Goal: Task Accomplishment & Management: Manage account settings

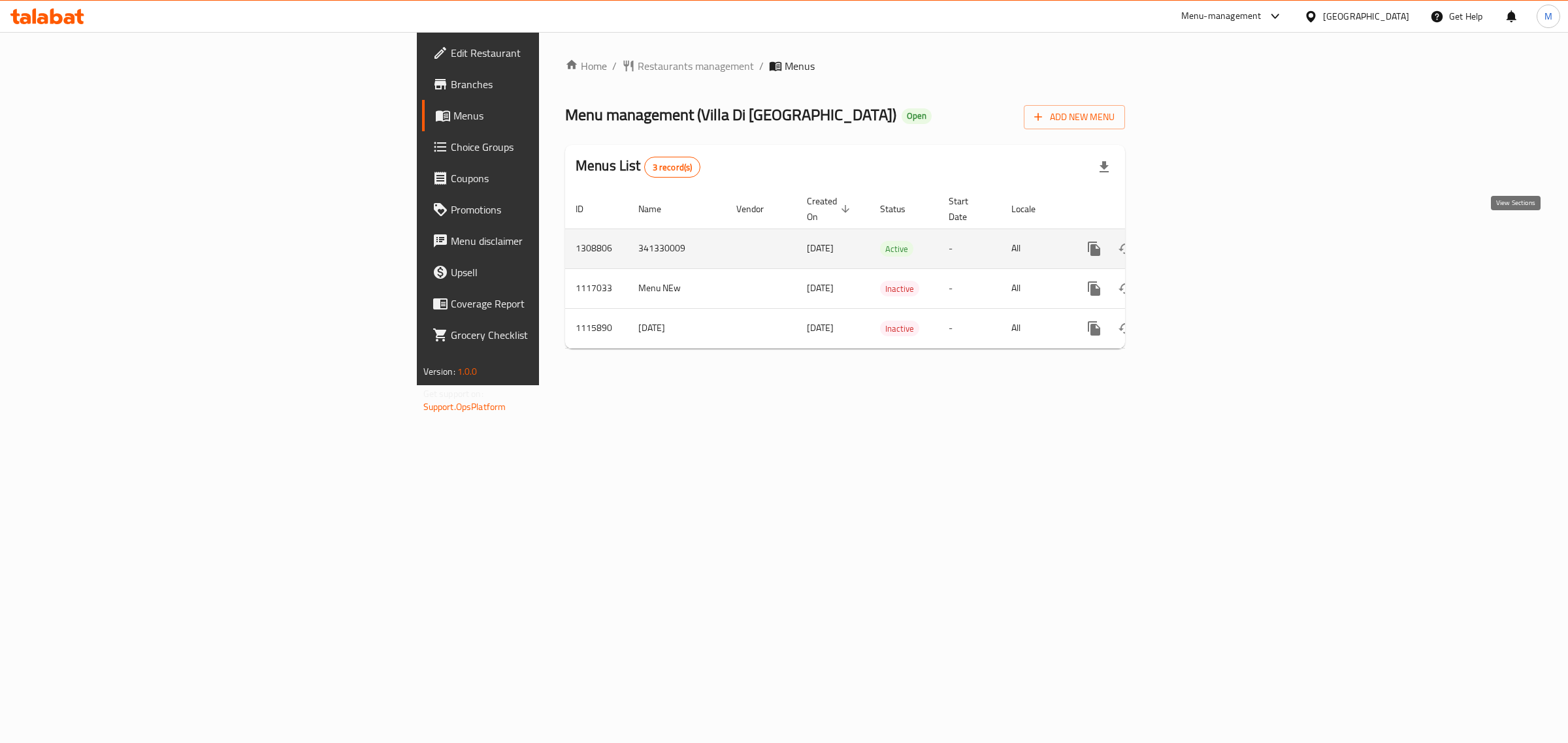
click at [1196, 241] on icon "enhanced table" at bounding box center [1188, 248] width 15 height 15
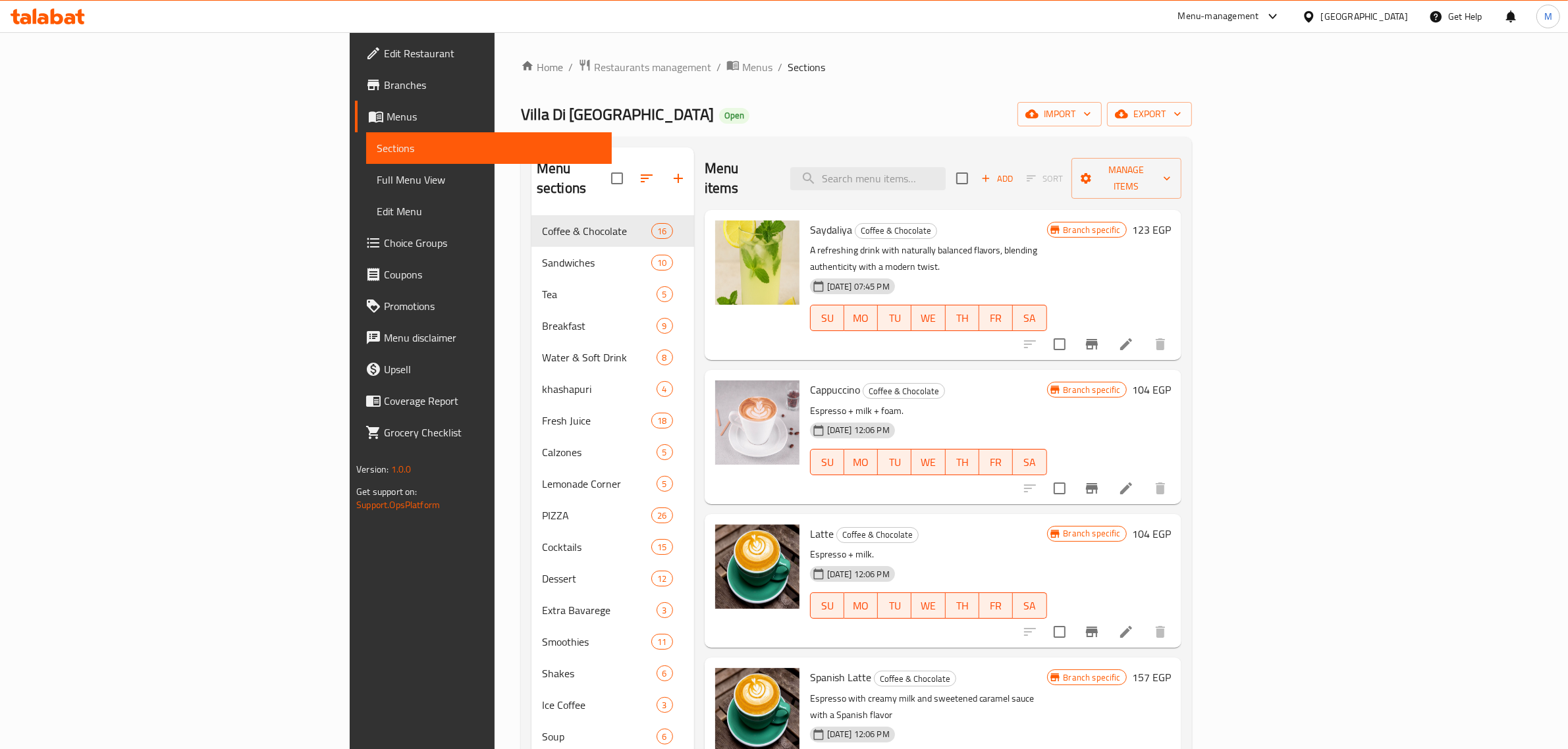
click at [653, 66] on ol "Home / Restaurants management / Menus / Sections" at bounding box center [856, 67] width 671 height 17
click at [376, 173] on span "Full Menu View" at bounding box center [488, 180] width 224 height 16
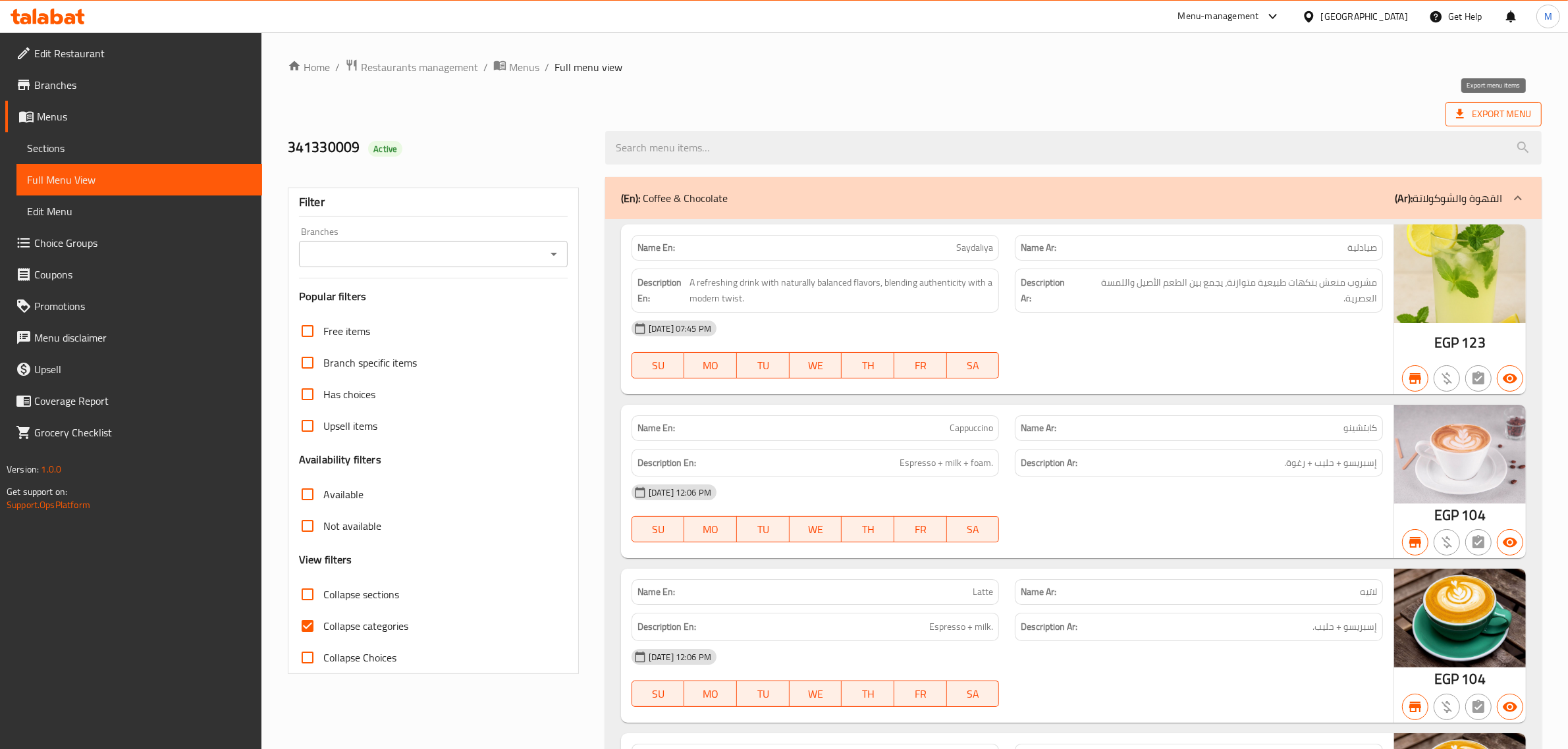
click at [1474, 117] on span "Export Menu" at bounding box center [1494, 114] width 75 height 16
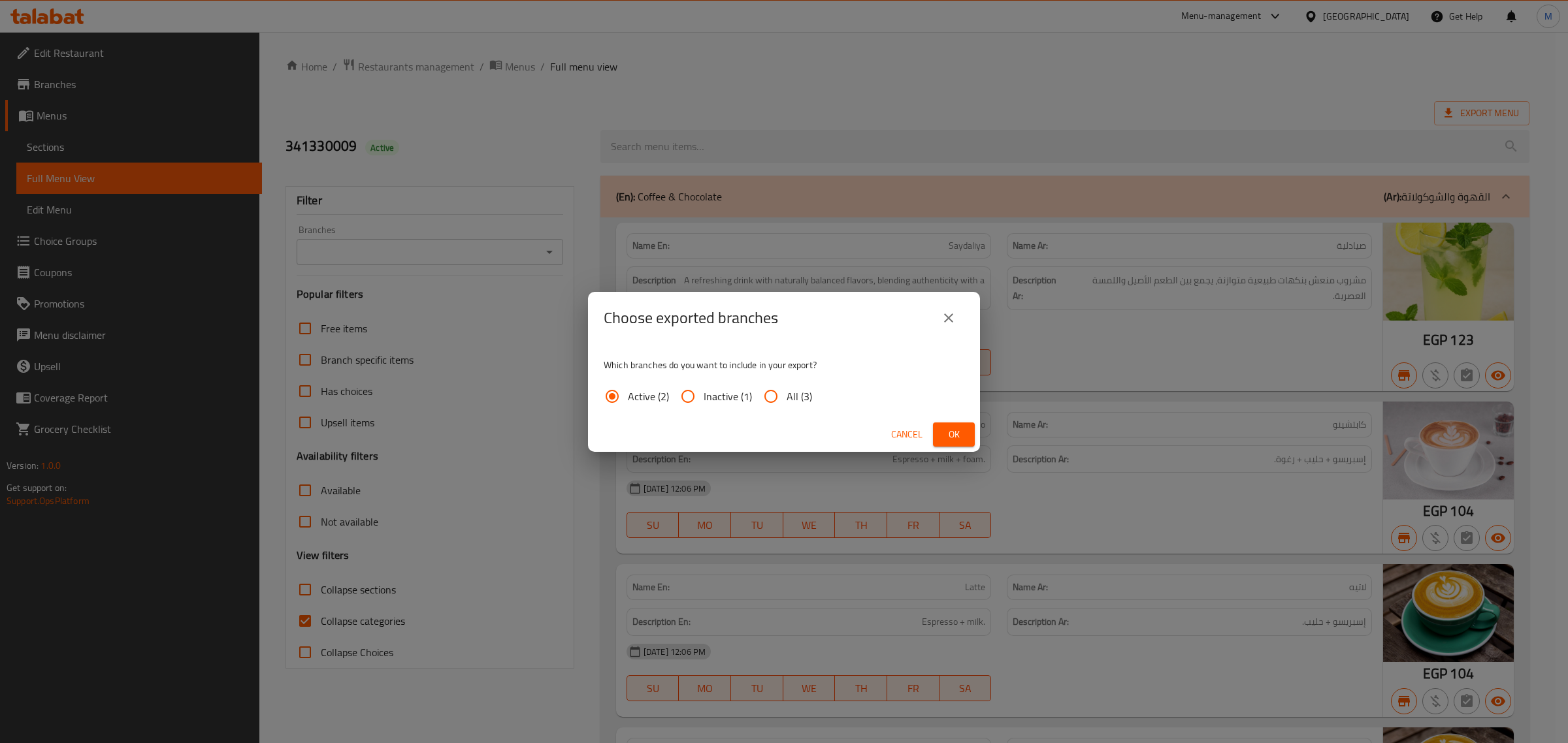
click at [775, 394] on input "All (3)" at bounding box center [771, 396] width 32 height 32
radio input "true"
click at [949, 429] on span "Ok" at bounding box center [954, 434] width 21 height 16
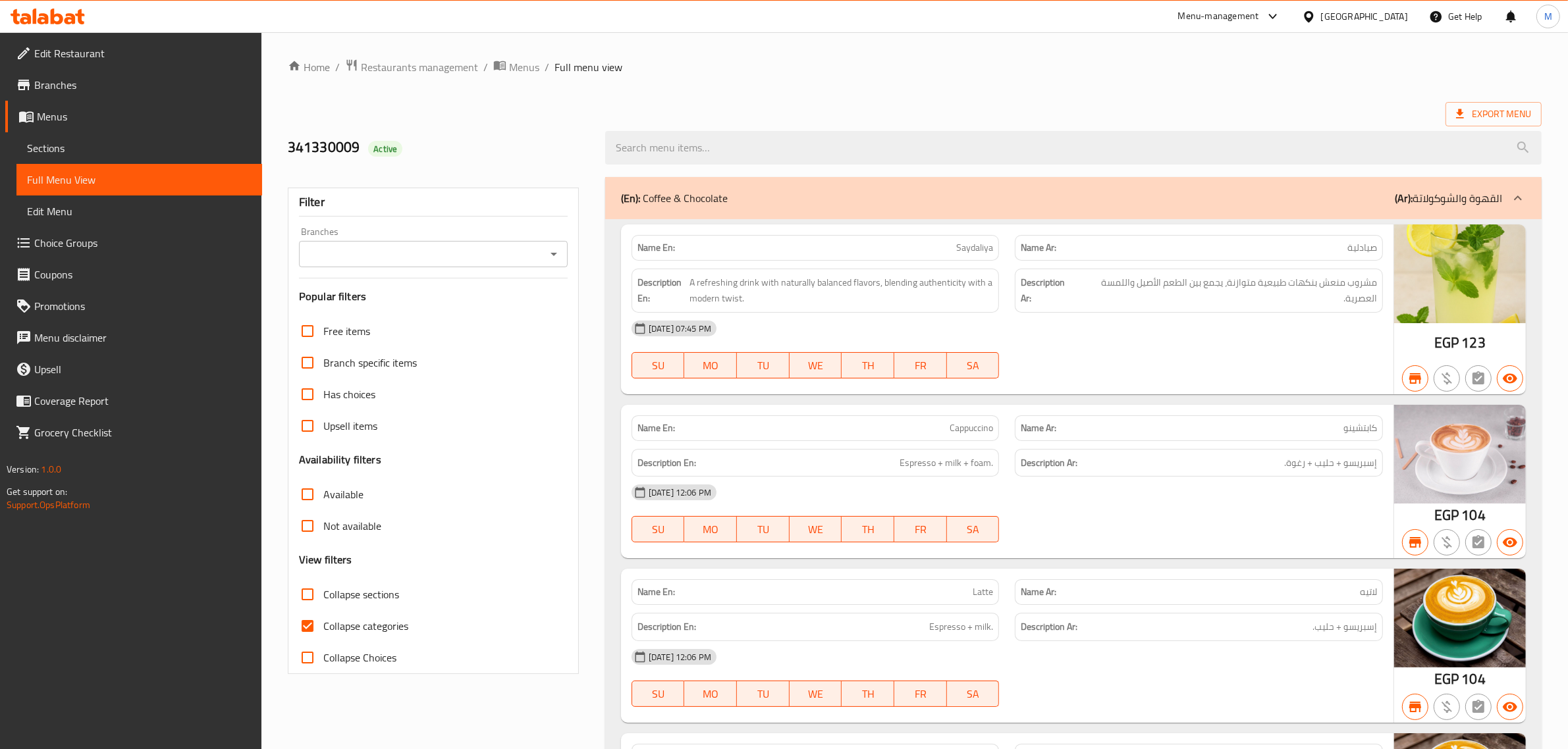
click at [963, 110] on div "Export Menu" at bounding box center [915, 114] width 1254 height 24
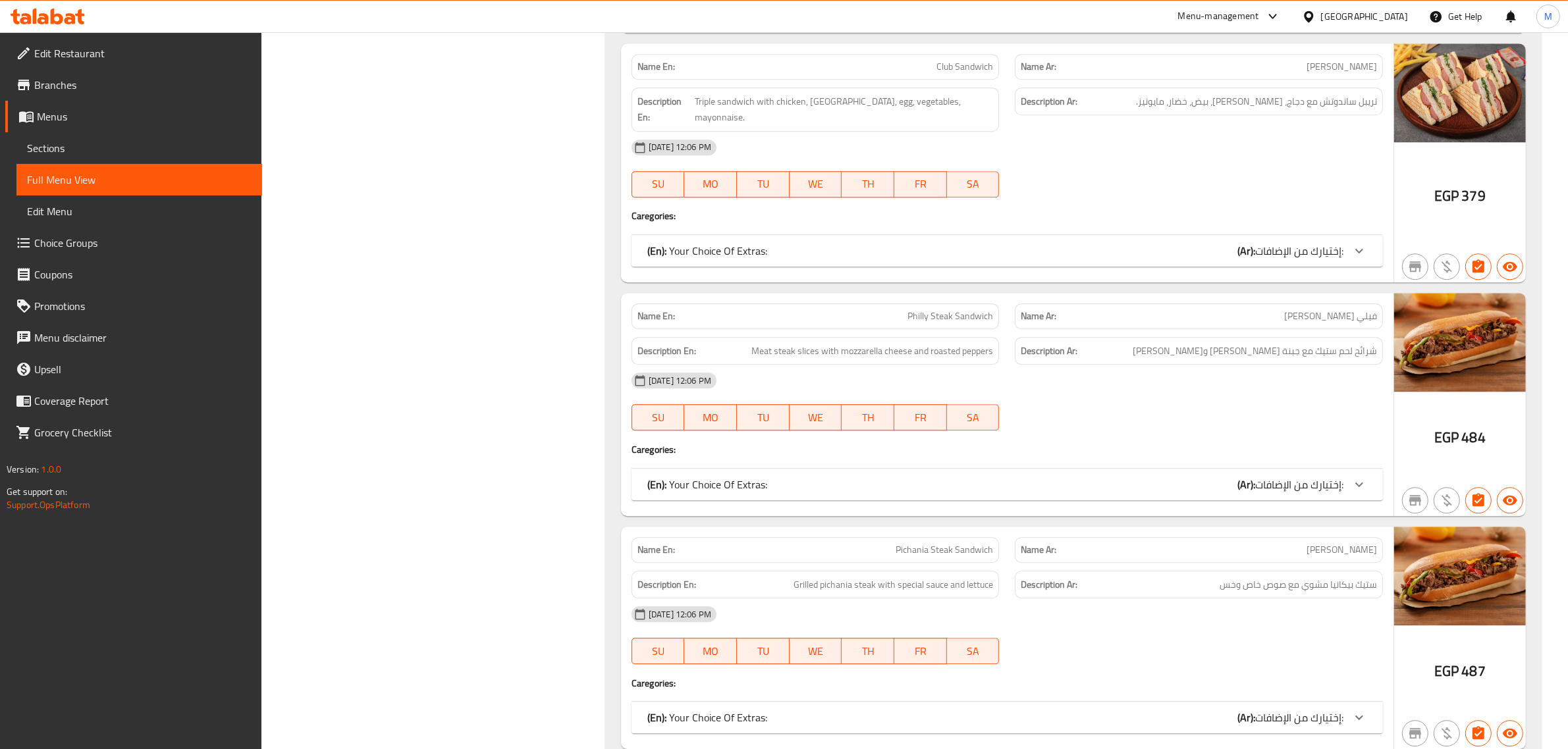
scroll to position [4526, 0]
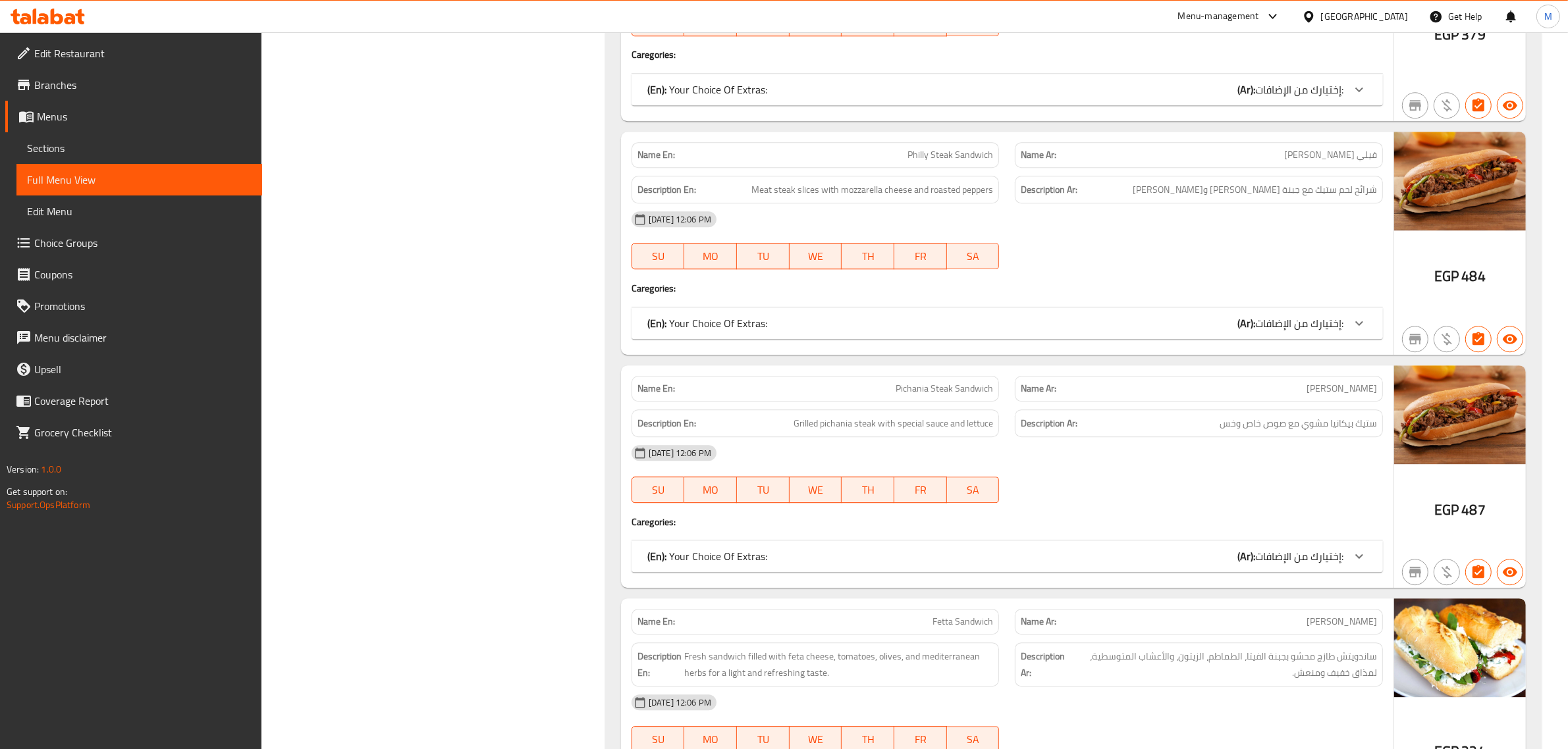
click at [1100, 317] on div "(En): Your Choice Of Extras: (Ar): إختيارك من الإضافات:" at bounding box center [996, 323] width 696 height 16
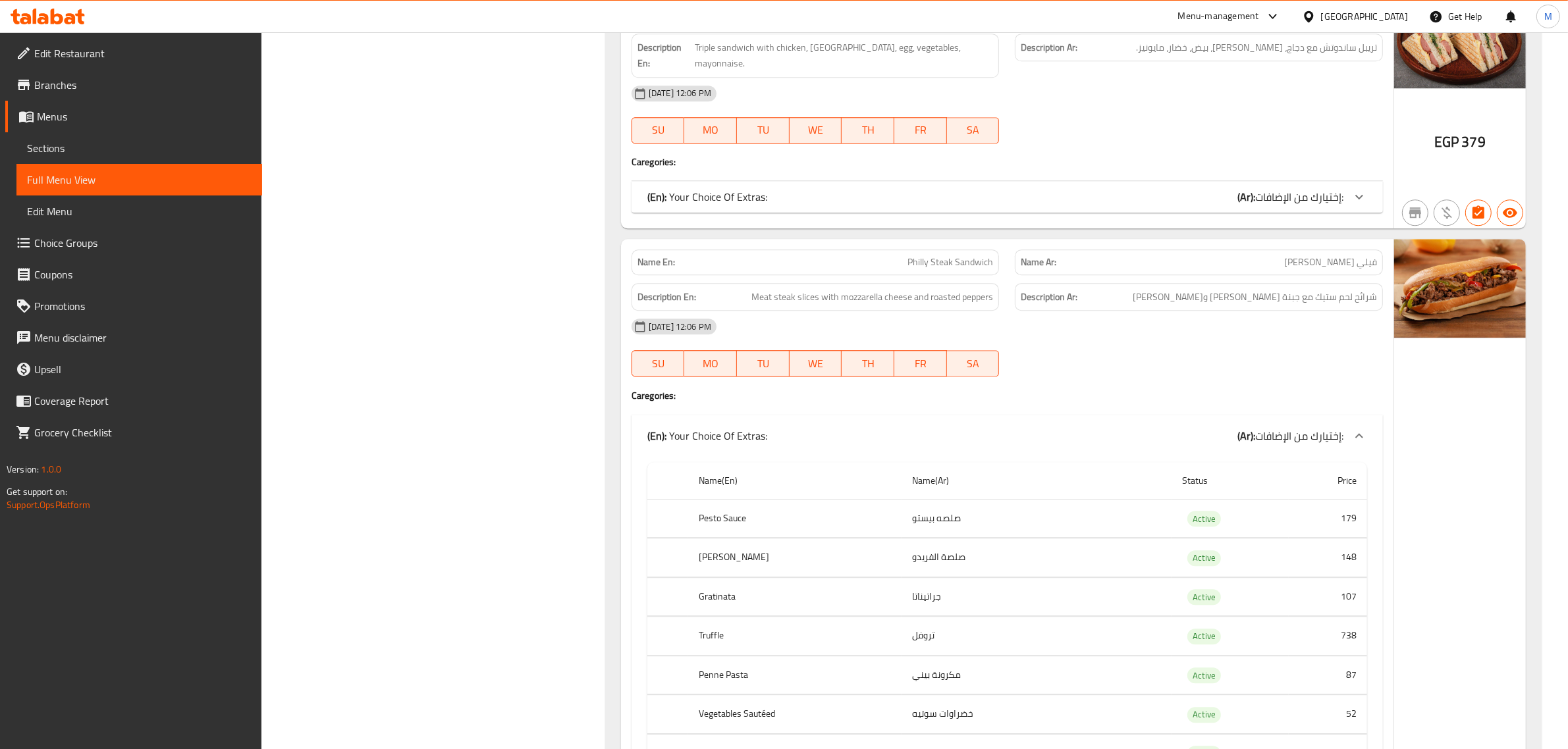
scroll to position [4444, 0]
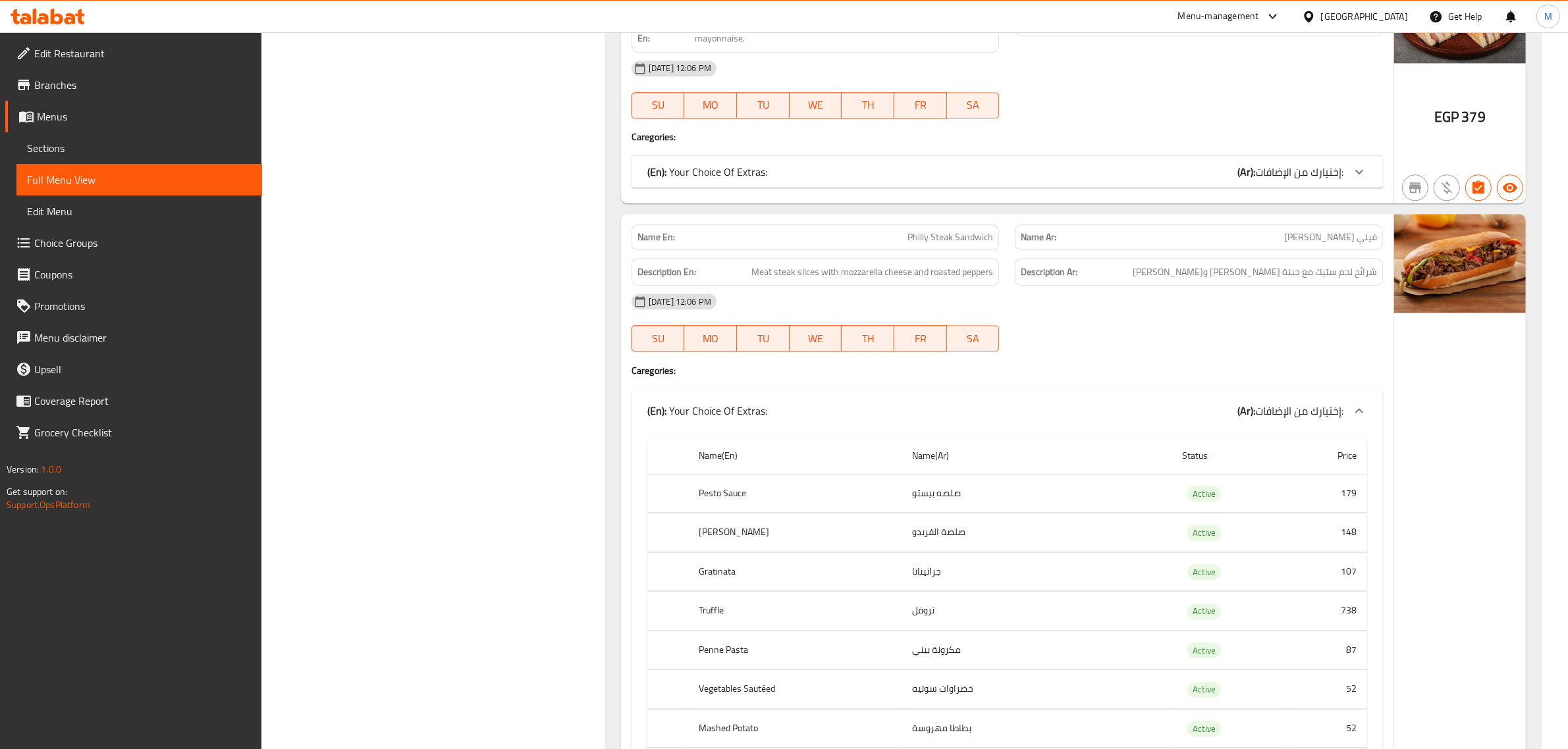
click at [1164, 423] on div "(En): Your Choice Of Extras: (Ar): إختيارك من الإضافات:" at bounding box center [1008, 411] width 751 height 42
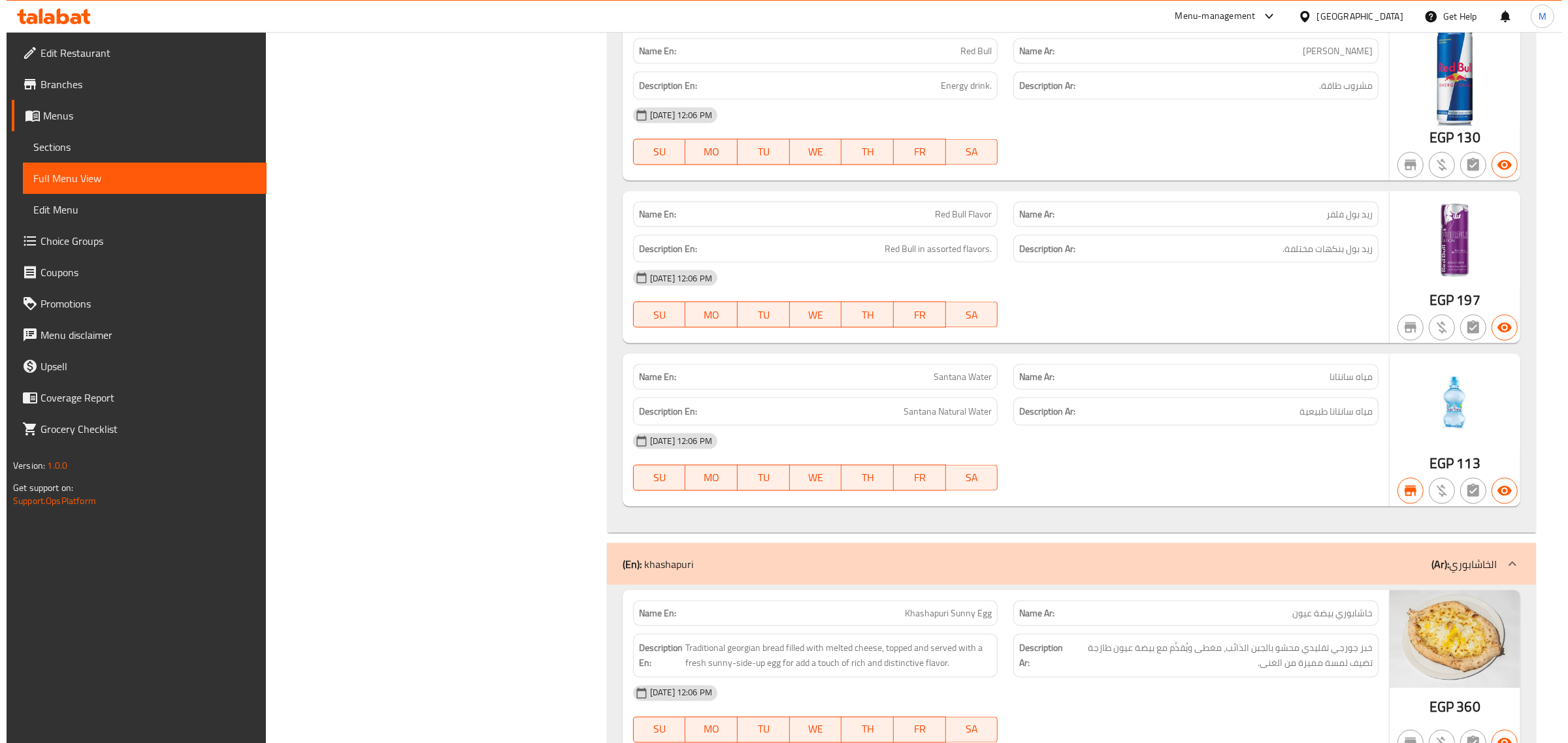
scroll to position [0, 0]
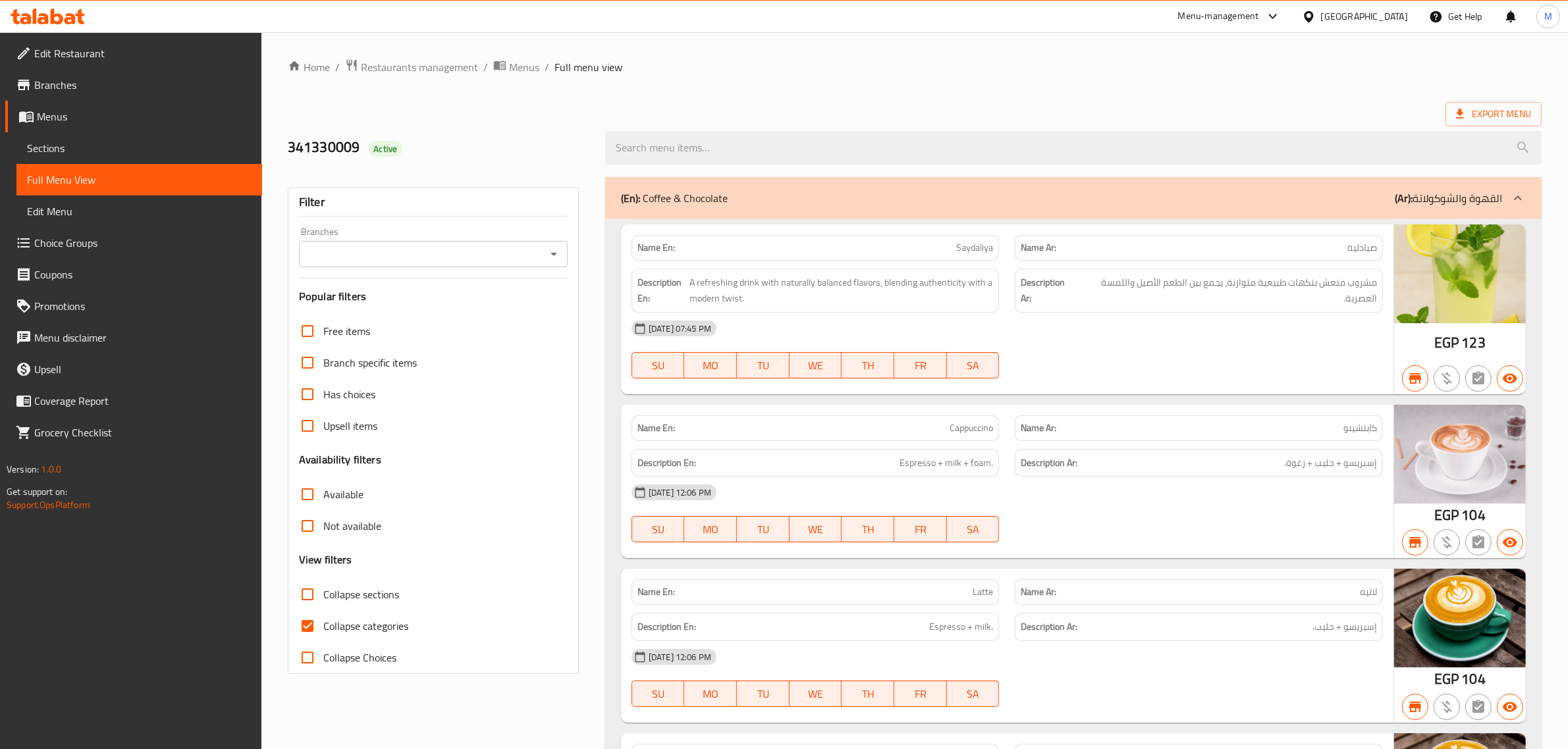
click at [1397, 68] on ol "Home / Restaurants management / Menus / Full menu view" at bounding box center [915, 67] width 1254 height 17
click at [1181, 102] on div "Export Menu" at bounding box center [915, 114] width 1254 height 24
click at [547, 264] on div "Branches" at bounding box center [434, 254] width 269 height 26
click at [551, 251] on icon "Open" at bounding box center [554, 254] width 16 height 16
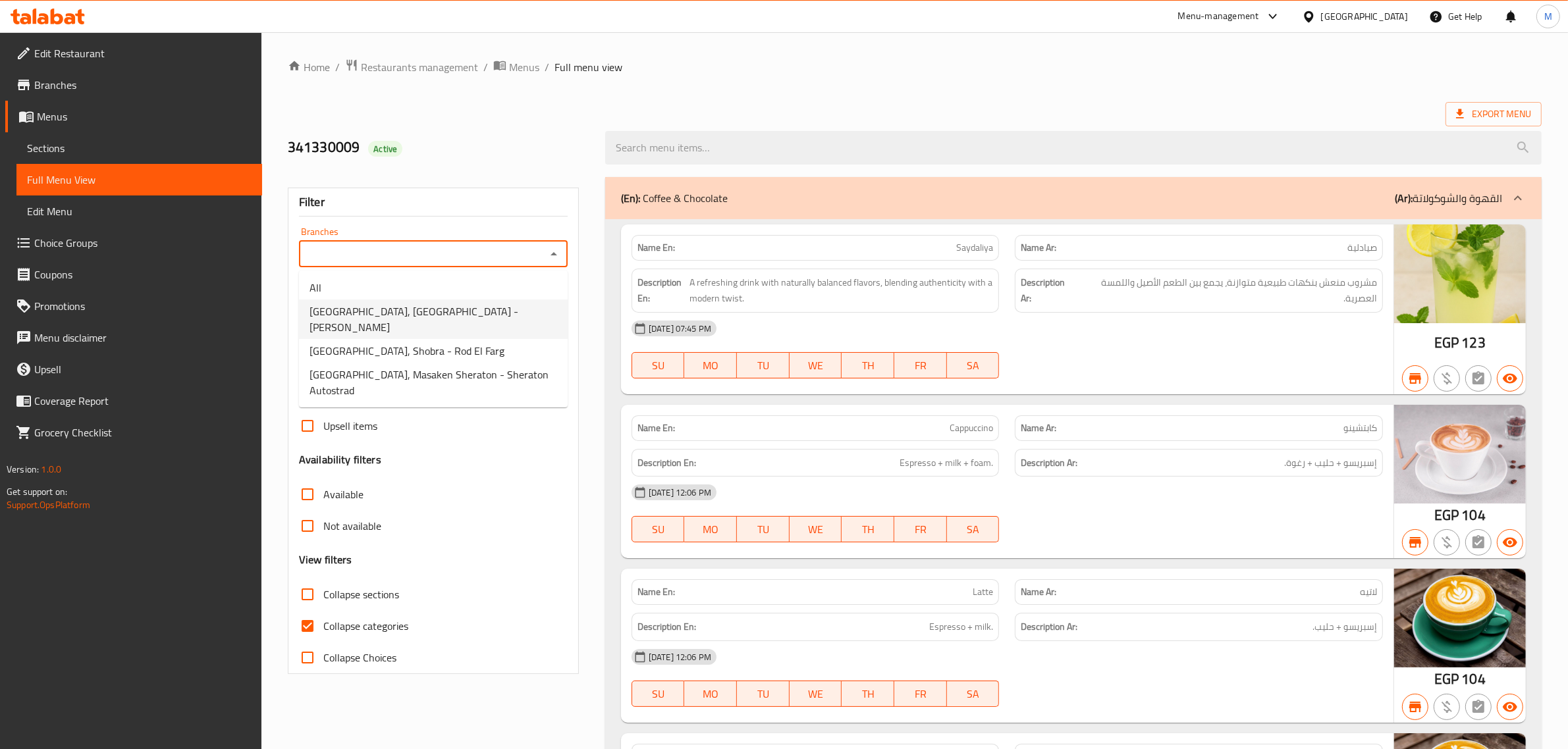
click at [475, 309] on span "[GEOGRAPHIC_DATA], [GEOGRAPHIC_DATA] - [PERSON_NAME]" at bounding box center [433, 319] width 248 height 32
type input "[GEOGRAPHIC_DATA], [GEOGRAPHIC_DATA] - [PERSON_NAME]"
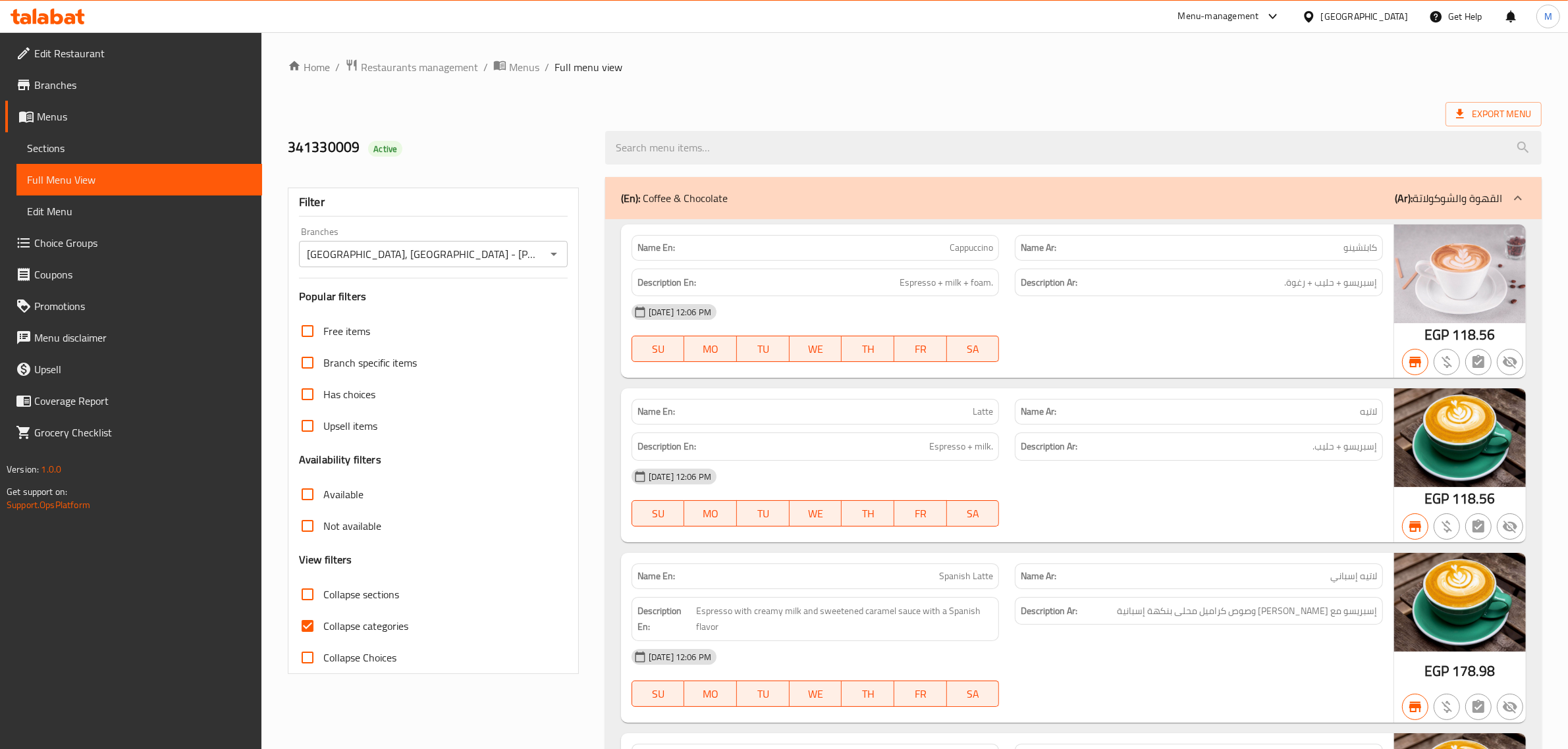
click at [586, 150] on h2 "341330009 Active" at bounding box center [439, 148] width 301 height 20
click at [794, 122] on div "341330009 Active" at bounding box center [915, 148] width 1270 height 59
click at [817, 108] on div "Export Menu" at bounding box center [915, 114] width 1254 height 24
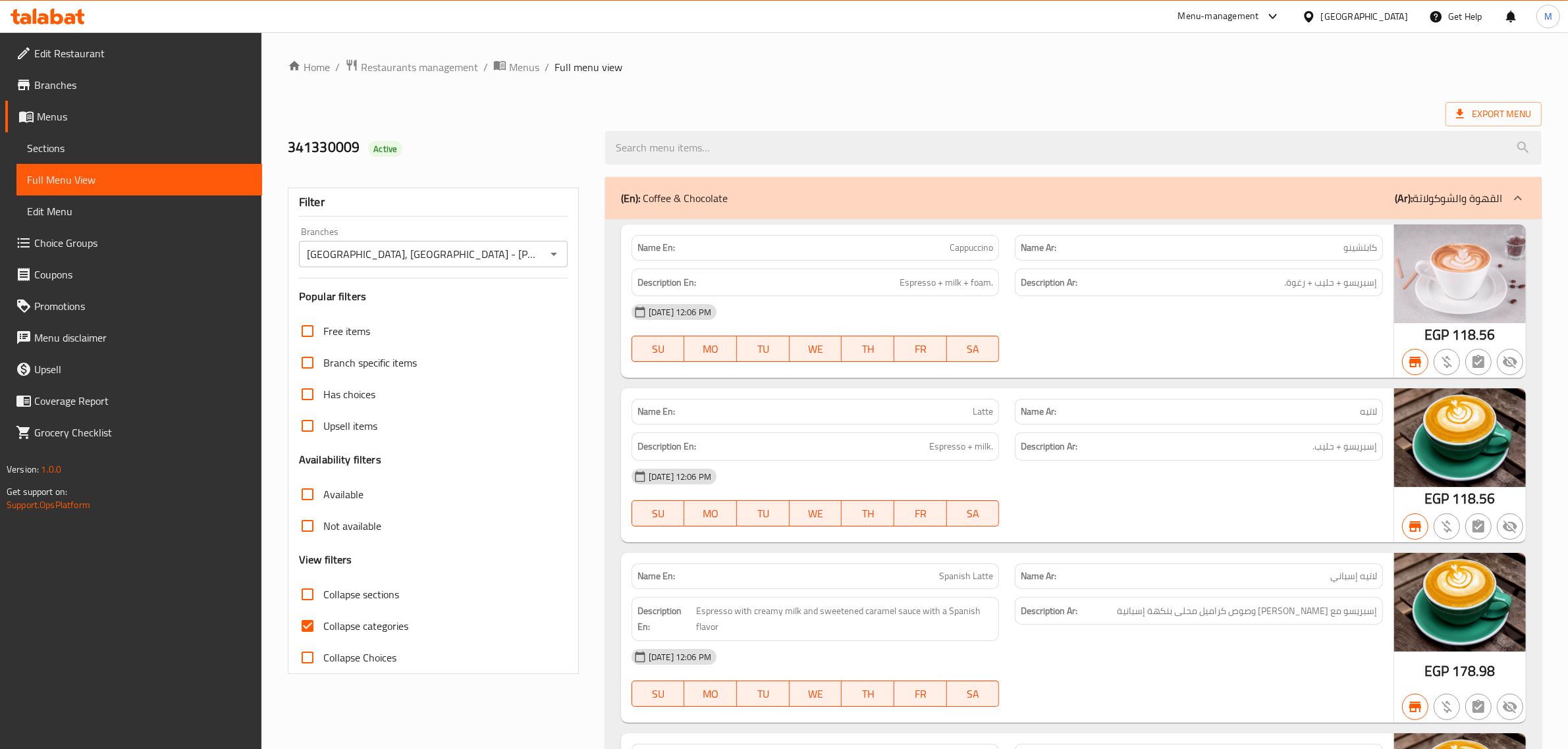
drag, startPoint x: 309, startPoint y: 253, endPoint x: 512, endPoint y: 243, distance: 203.2
click at [512, 243] on div "[GEOGRAPHIC_DATA], [GEOGRAPHIC_DATA] - [PERSON_NAME] Branches" at bounding box center [434, 254] width 269 height 26
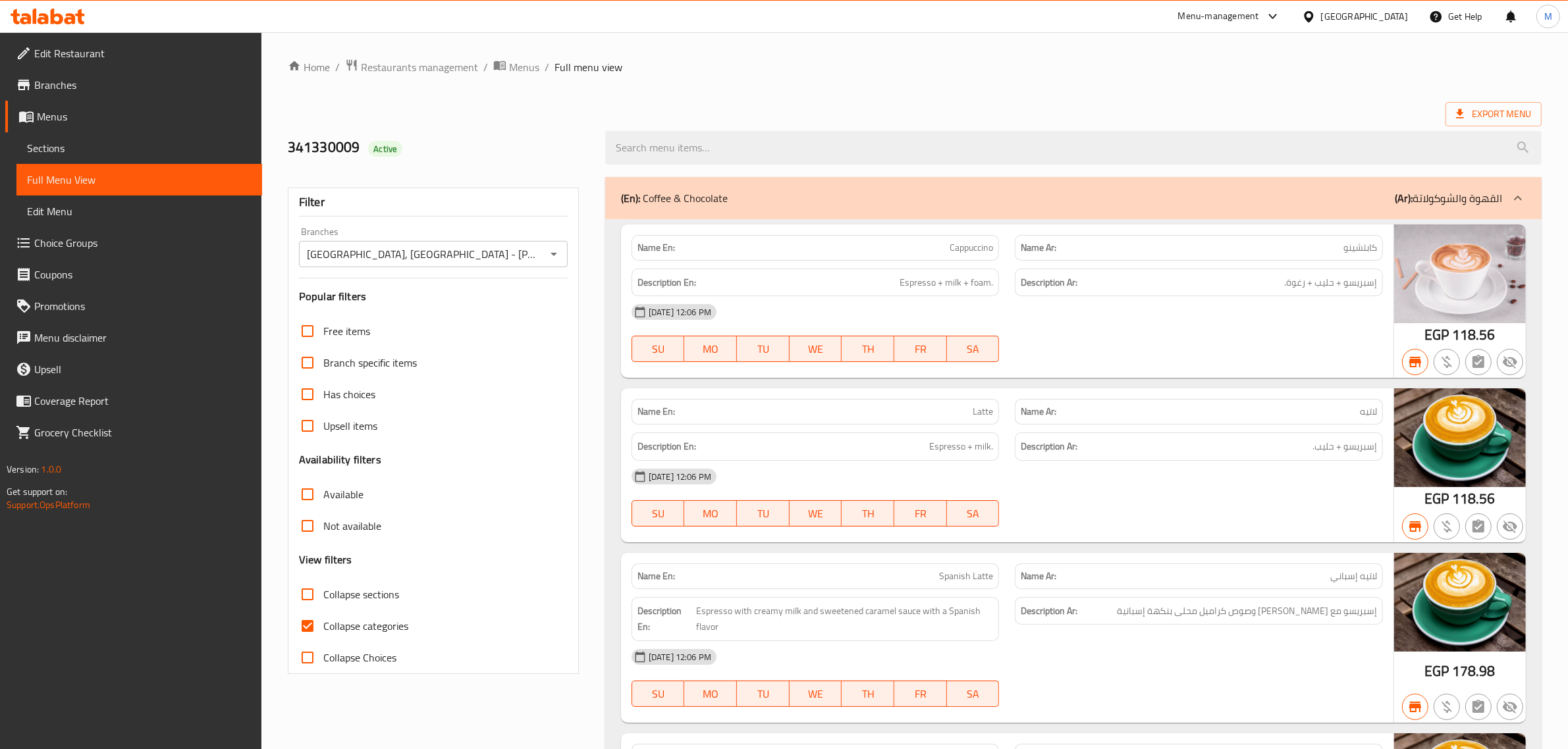
click at [742, 74] on ol "Home / Restaurants management / Menus / Full menu view" at bounding box center [915, 67] width 1254 height 17
drag, startPoint x: 301, startPoint y: 253, endPoint x: 466, endPoint y: 264, distance: 165.4
click at [466, 264] on div "[GEOGRAPHIC_DATA], [GEOGRAPHIC_DATA] - [PERSON_NAME] Branches" at bounding box center [434, 254] width 269 height 26
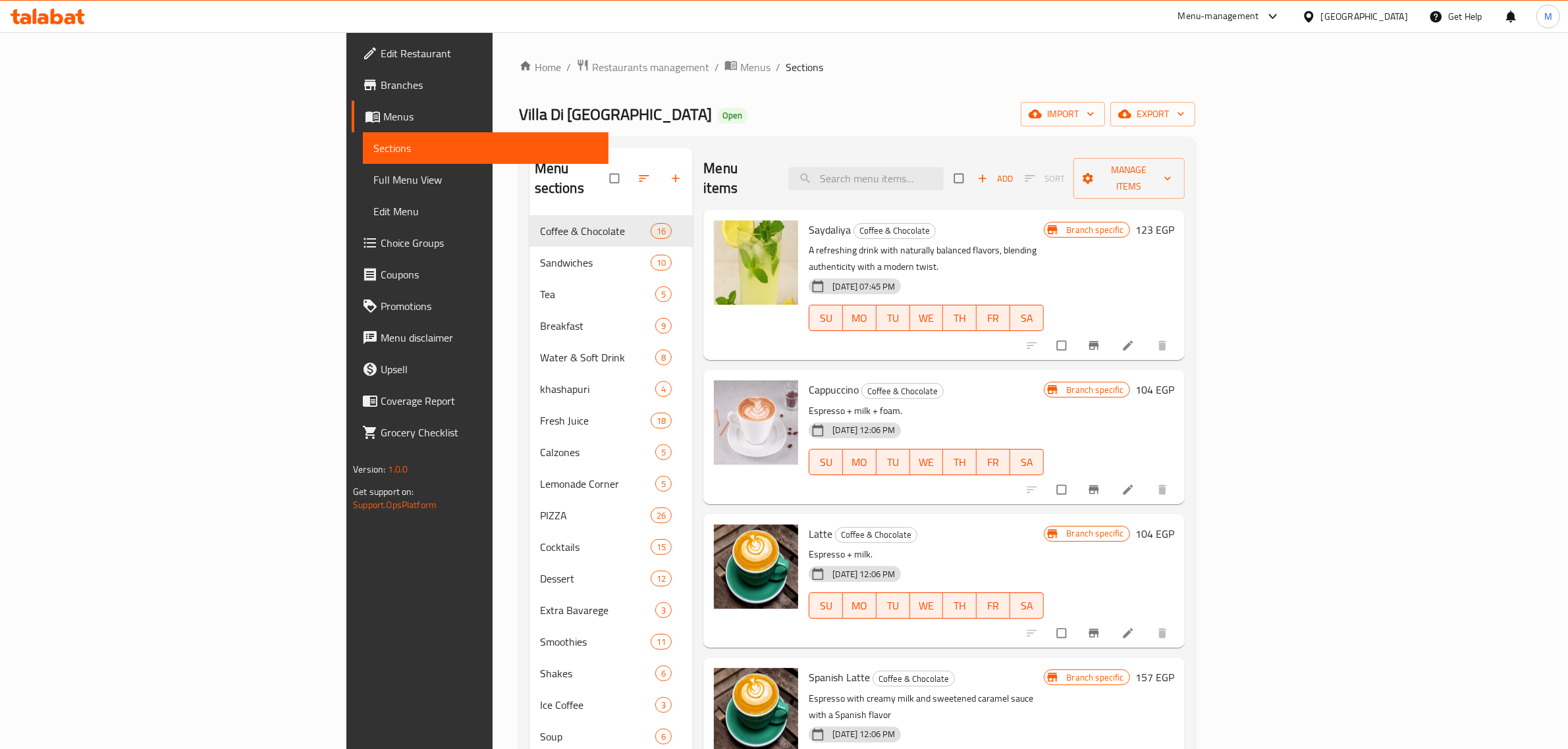
click at [763, 127] on div "Home / Restaurants management / Menus / Sections Villa Di Napoli Open import ex…" at bounding box center [857, 524] width 676 height 931
drag, startPoint x: 290, startPoint y: 116, endPoint x: 379, endPoint y: 119, distance: 89.1
click at [519, 119] on h2 "Villa Di Napoli Open" at bounding box center [633, 115] width 229 height 21
copy span "Villa Di [GEOGRAPHIC_DATA]"
click at [810, 139] on div "Menu sections Coffee & Chocolate 16 Sandwiches 10 Tea 5 Breakfast 9 Water & Sof…" at bounding box center [857, 563] width 676 height 852
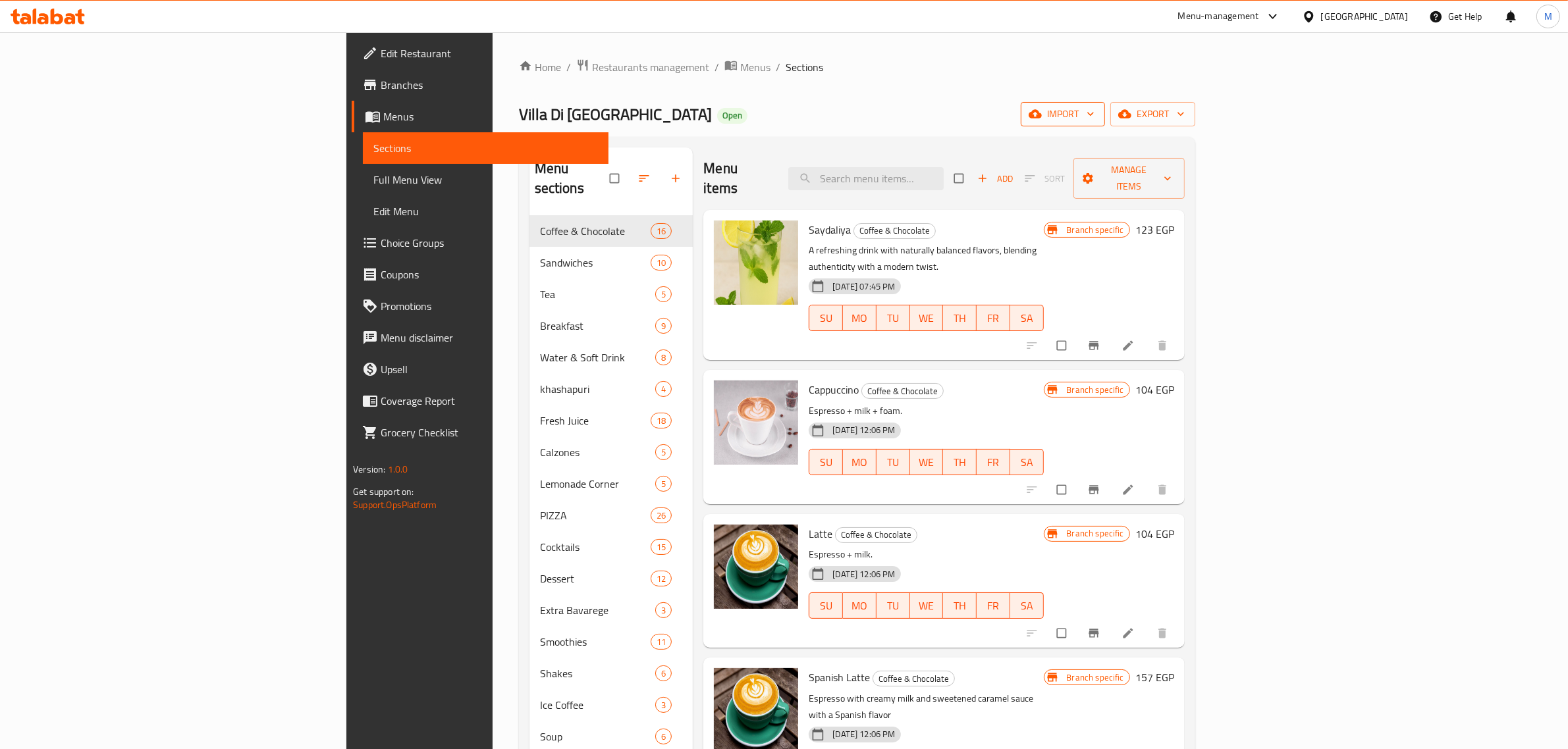
click at [1095, 119] on span "import" at bounding box center [1063, 114] width 63 height 16
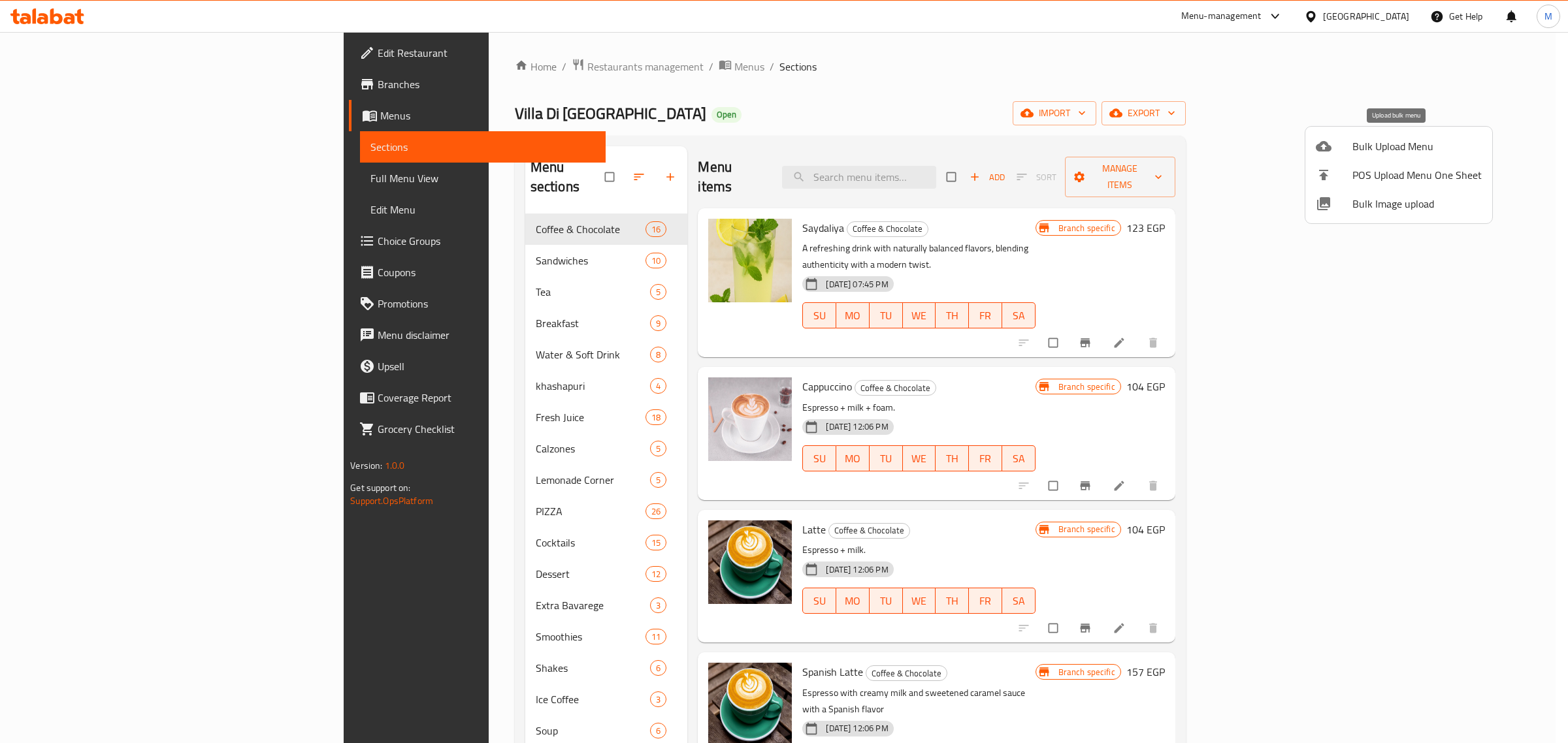
click at [1381, 152] on span "Bulk Upload Menu" at bounding box center [1417, 146] width 129 height 15
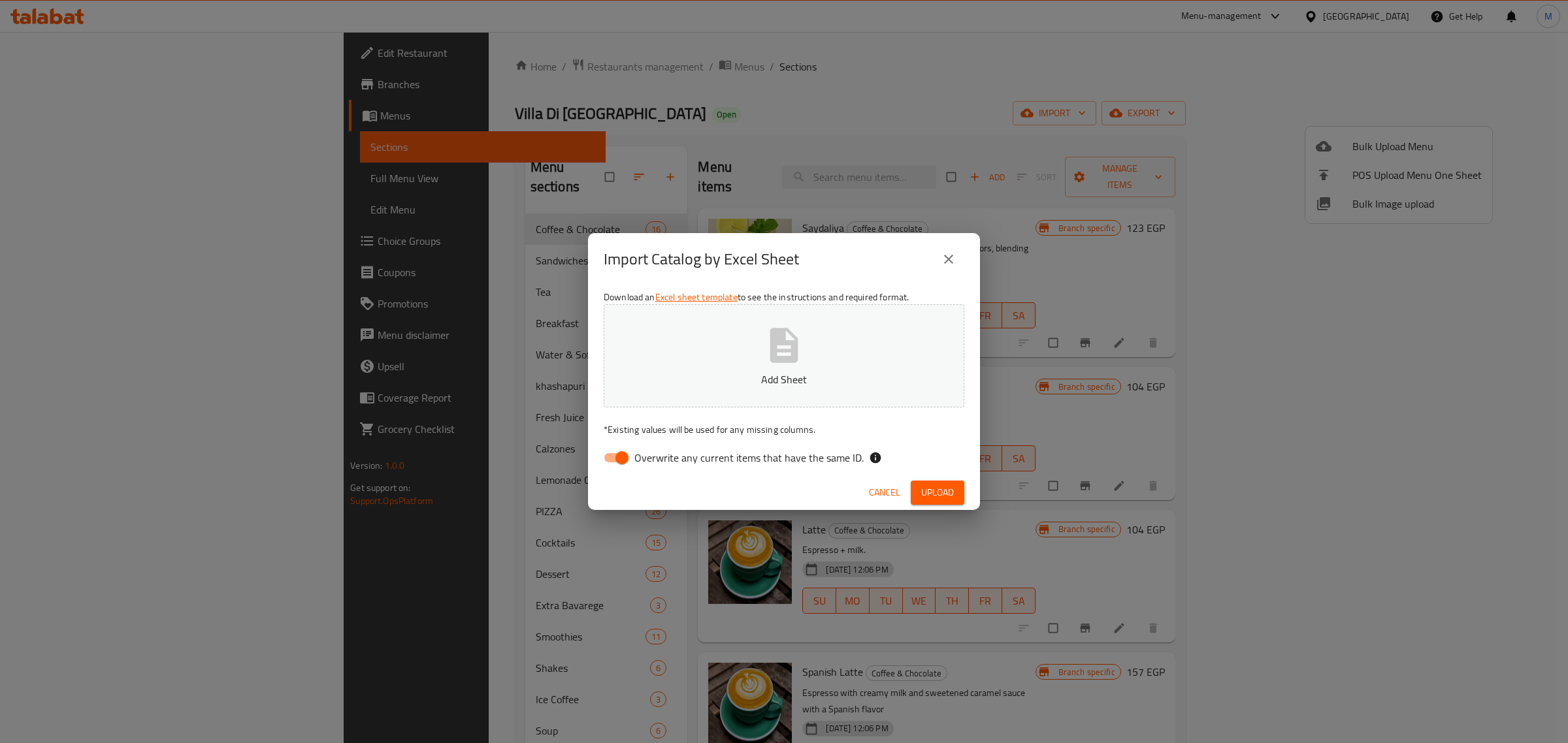
click at [792, 367] on button "Add Sheet" at bounding box center [784, 356] width 361 height 103
click at [925, 485] on span "Upload" at bounding box center [937, 493] width 33 height 16
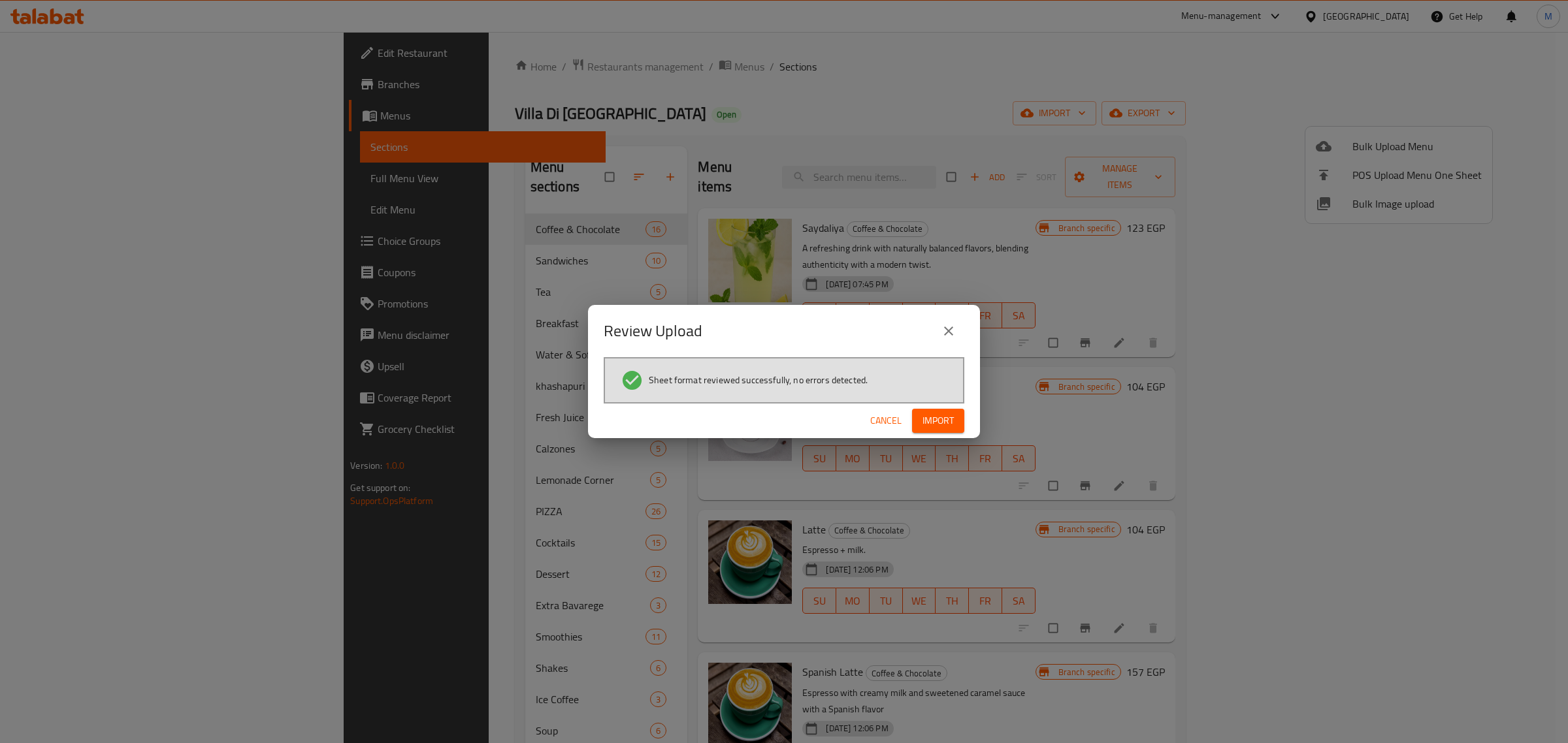
click at [928, 417] on span "Import" at bounding box center [938, 420] width 32 height 16
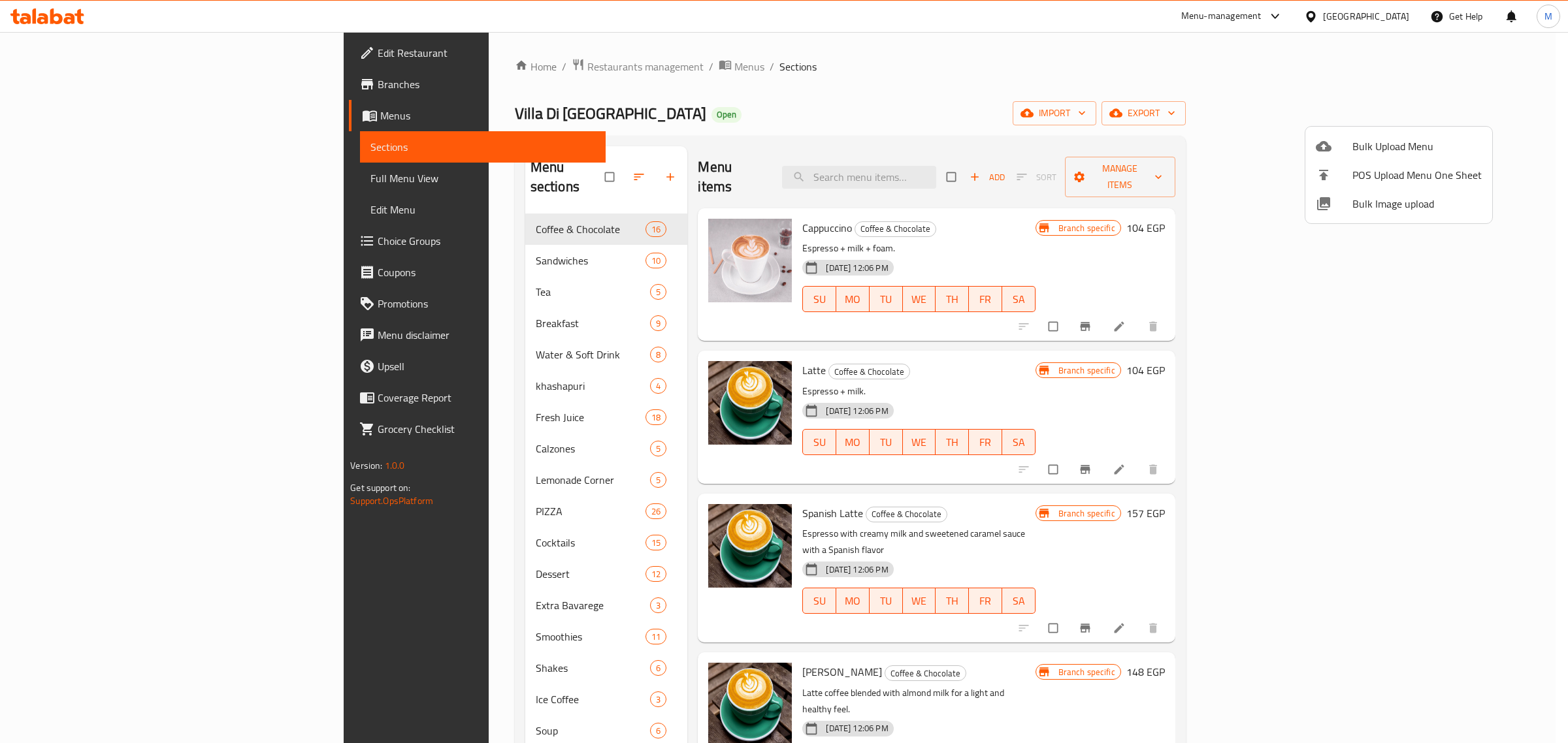
click at [980, 352] on div at bounding box center [784, 371] width 1568 height 743
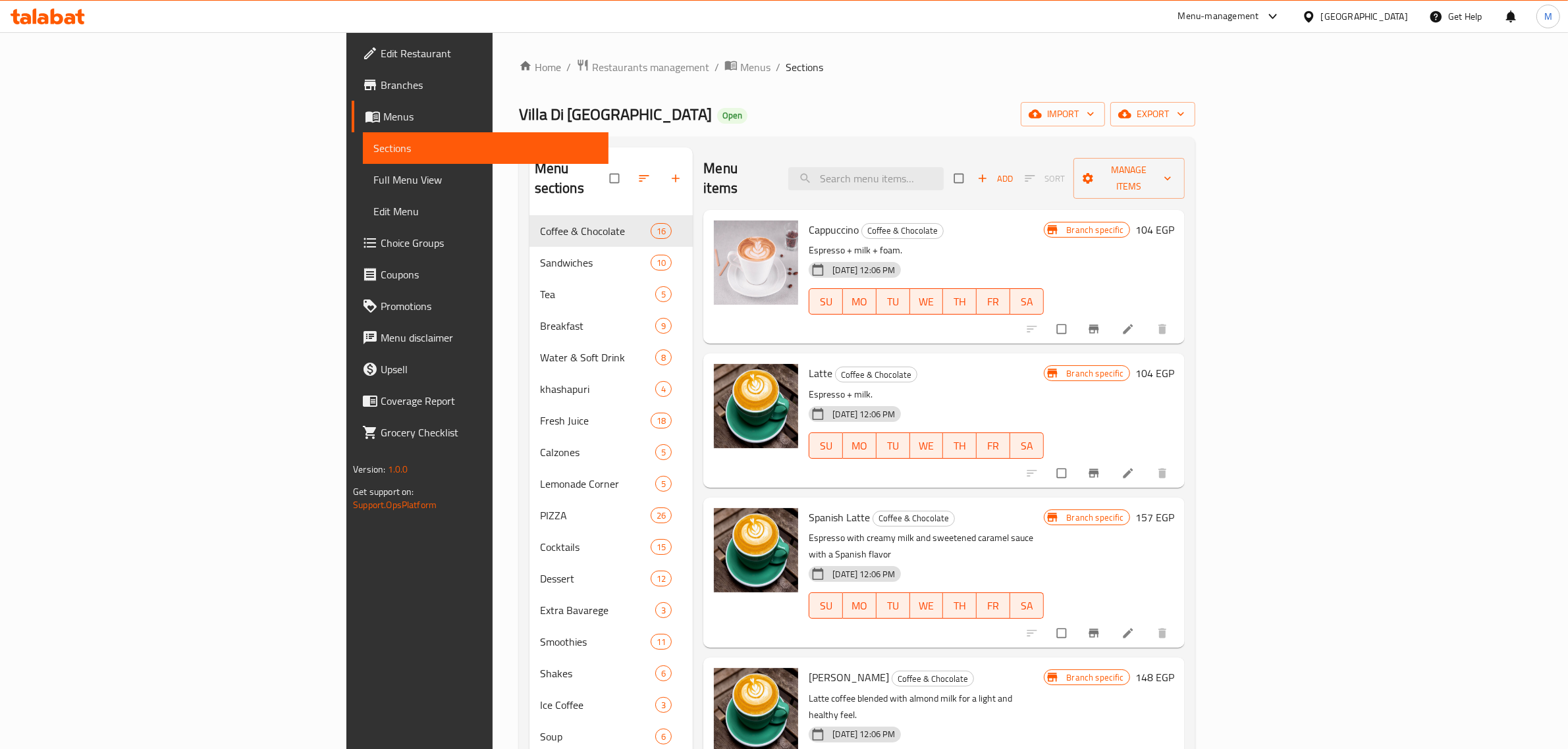
click at [1100, 323] on icon "Branch-specific-item" at bounding box center [1094, 329] width 13 height 13
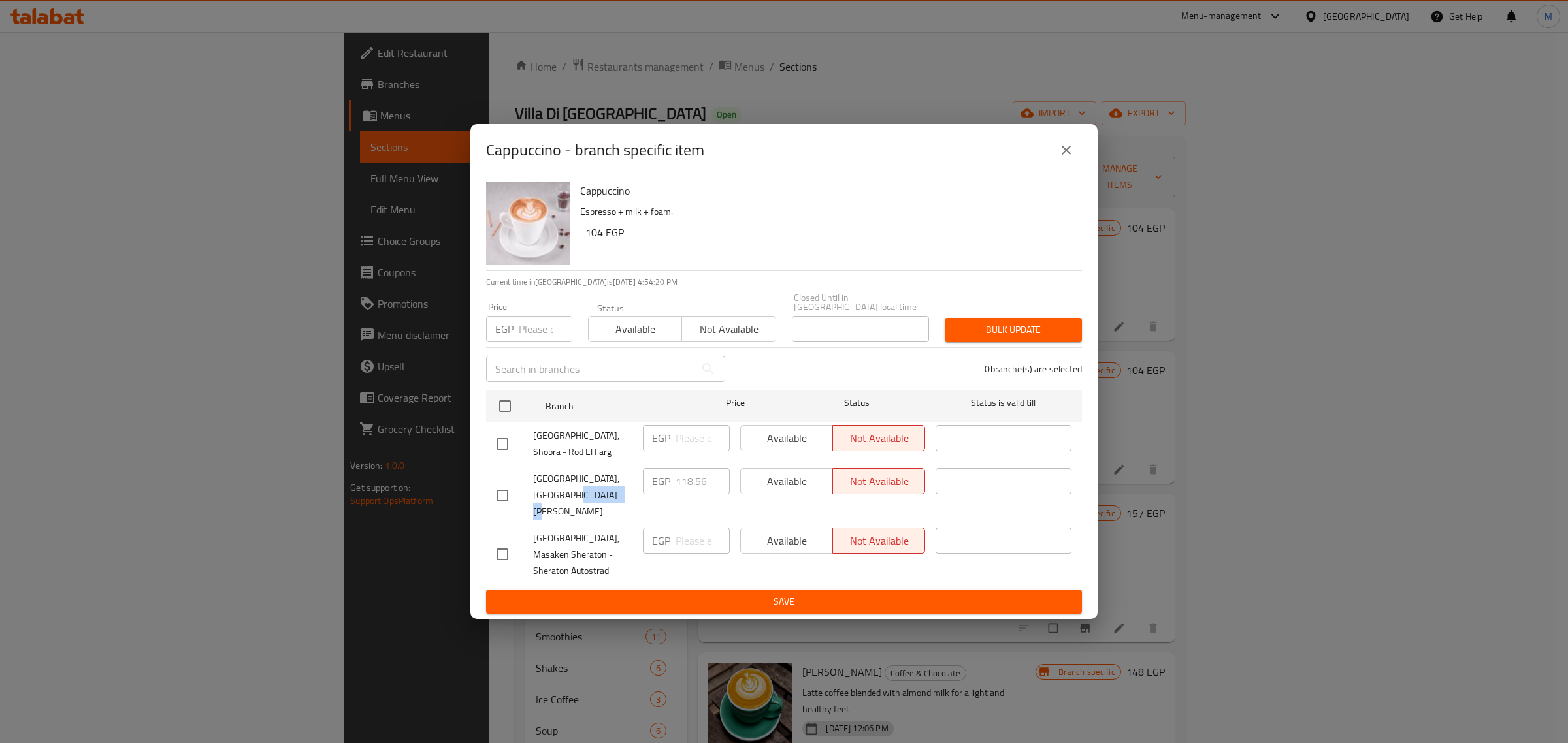
drag, startPoint x: 533, startPoint y: 501, endPoint x: 590, endPoint y: 497, distance: 57.1
click at [590, 497] on span "[GEOGRAPHIC_DATA], [GEOGRAPHIC_DATA] - [PERSON_NAME]" at bounding box center [583, 495] width 99 height 49
copy span "Ahmed Fakhry"
click at [1066, 157] on icon "close" at bounding box center [1066, 150] width 15 height 15
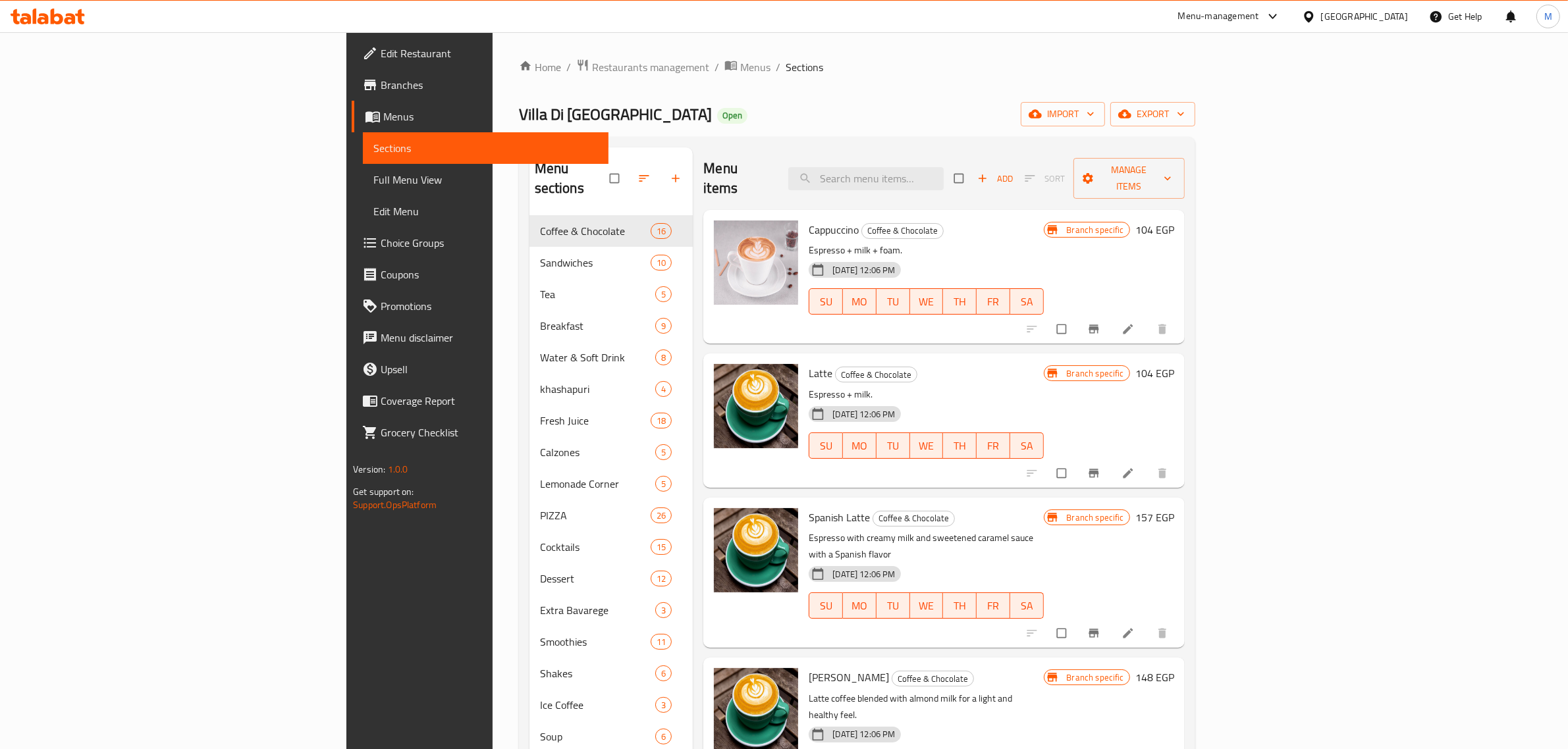
click at [1025, 130] on div "Home / Restaurants management / Menus / Sections Villa Di Napoli Open import ex…" at bounding box center [857, 524] width 676 height 931
click at [1025, 132] on div "Home / Restaurants management / Menus / Sections Villa Di Napoli Open import ex…" at bounding box center [857, 524] width 676 height 931
click at [1085, 122] on div "Villa Di Napoli Open import export" at bounding box center [857, 114] width 676 height 24
click at [1128, 151] on div "Menu items Add Sort Manage items" at bounding box center [943, 178] width 480 height 62
click at [1156, 210] on div "Cappuccino Coffee & Chocolate Espresso + milk + foam. 30-08-2025 12:06 PM SU MO…" at bounding box center [943, 277] width 480 height 134
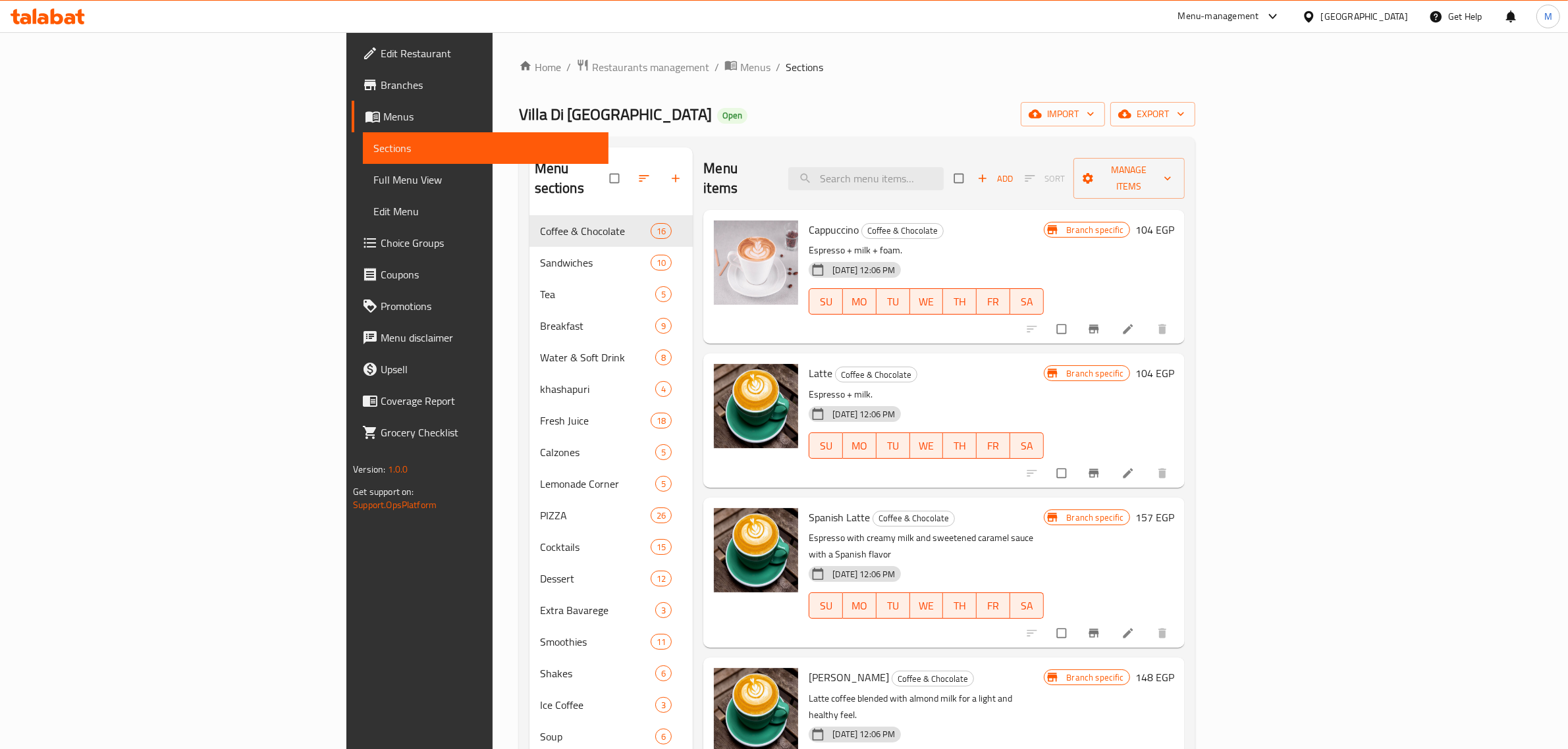
click at [1168, 210] on div "Cappuccino Coffee & Chocolate Espresso + milk + foam. 30-08-2025 12:06 PM SU MO…" at bounding box center [943, 277] width 480 height 134
click at [1184, 354] on div "Latte Coffee & Chocolate Espresso + milk. 30-08-2025 12:06 PM SU MO TU WE TH FR…" at bounding box center [943, 420] width 480 height 134
click at [1100, 323] on icon "Branch-specific-item" at bounding box center [1094, 329] width 13 height 13
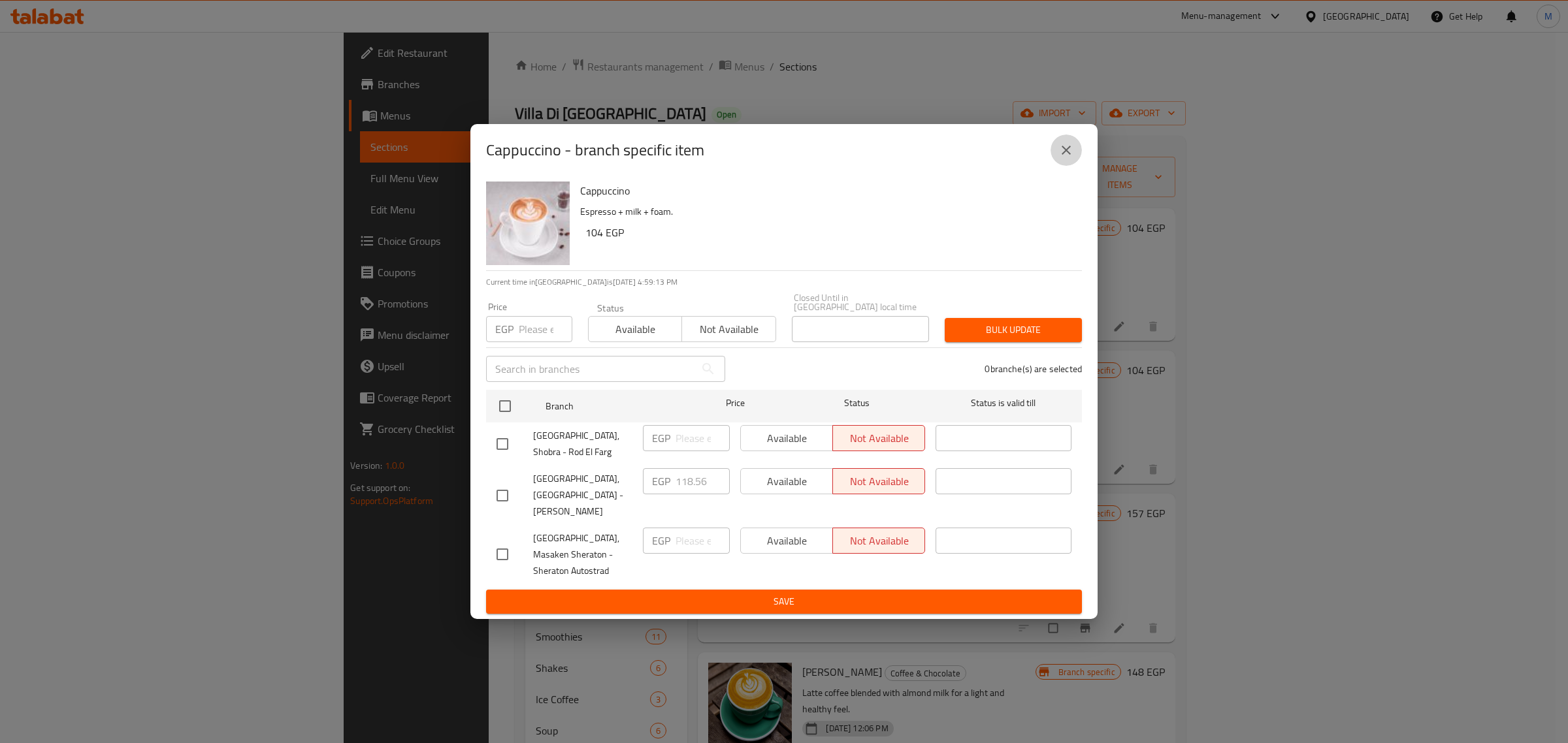
click at [1073, 158] on icon "close" at bounding box center [1066, 150] width 15 height 15
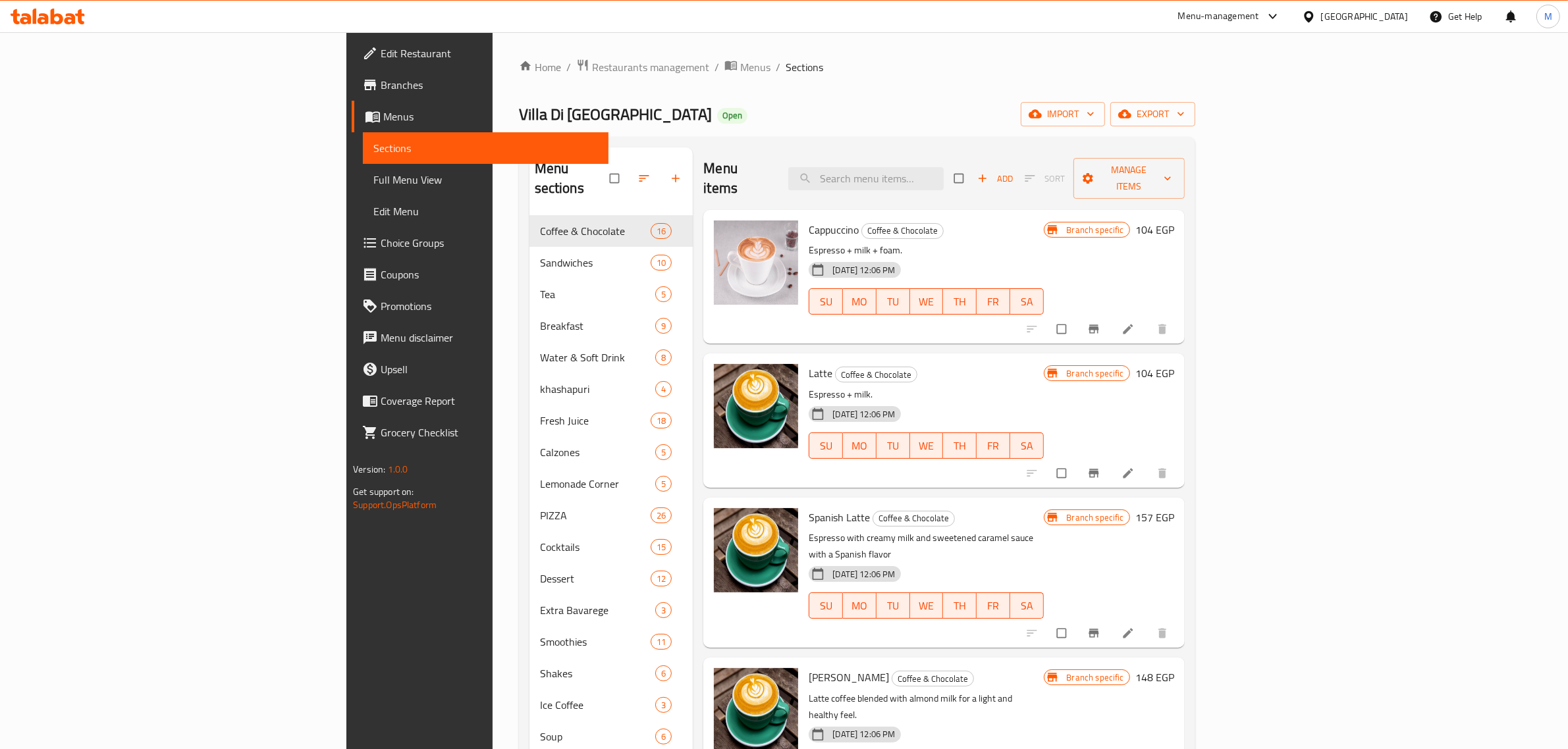
click at [863, 127] on div "Home / Restaurants management / Menus / Sections Villa Di Napoli Open import ex…" at bounding box center [857, 524] width 676 height 931
click at [702, 138] on div "Menu sections Coffee & Chocolate 16 Sandwiches 10 Tea 5 Breakfast 9 Water & Sof…" at bounding box center [857, 563] width 676 height 852
click at [713, 139] on div "Menu sections Coffee & Chocolate 16 Sandwiches 10 Tea 5 Breakfast 9 Water & Sof…" at bounding box center [857, 563] width 676 height 852
click at [713, 136] on div "Home / Restaurants management / Menus / Sections Villa Di Napoli Open import ex…" at bounding box center [857, 524] width 676 height 931
click at [640, 84] on div "Home / Restaurants management / Menus / Sections Villa Di Napoli Open import ex…" at bounding box center [857, 524] width 676 height 931
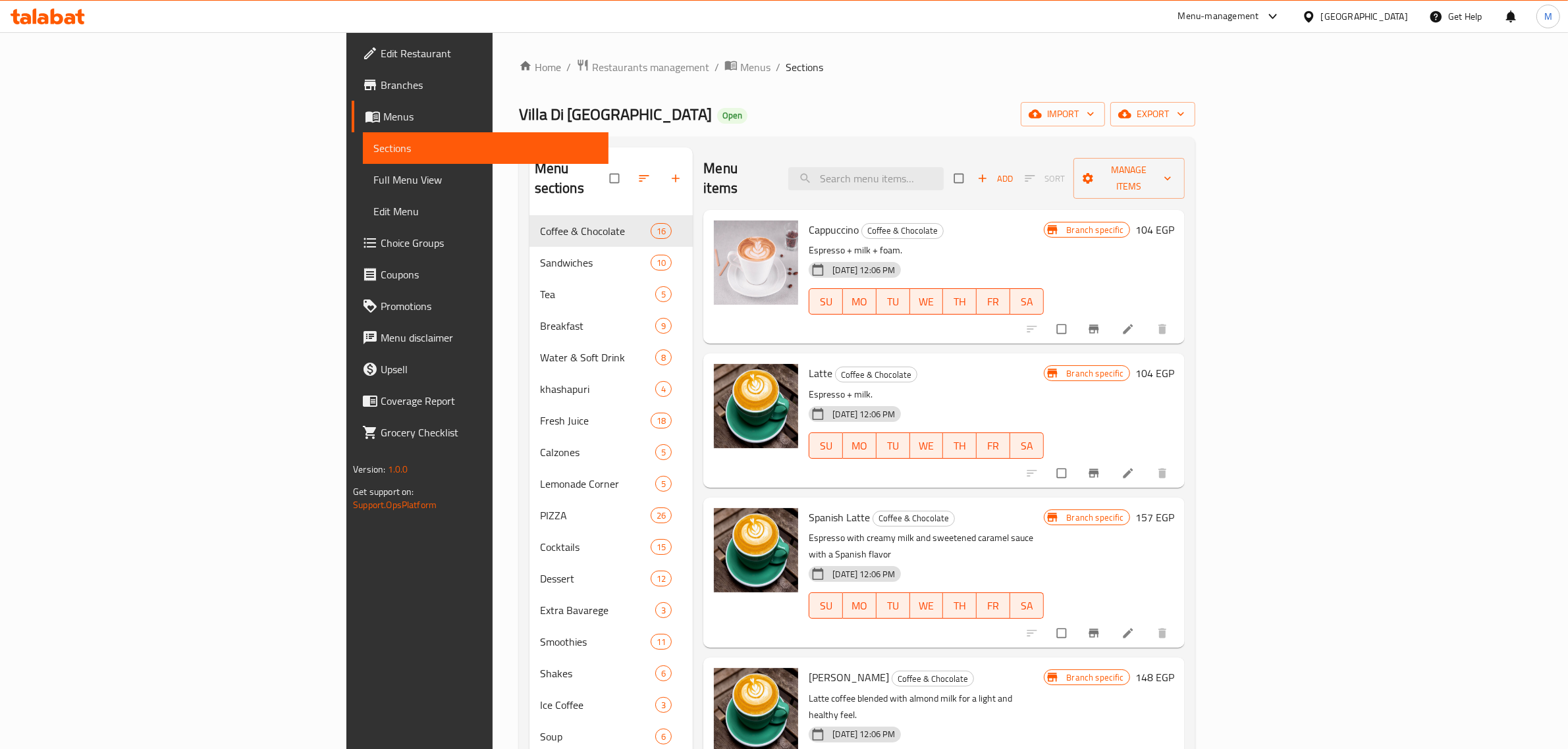
click at [623, 83] on div "Home / Restaurants management / Menus / Sections Villa Di Napoli Open import ex…" at bounding box center [857, 524] width 676 height 931
